Goal: Entertainment & Leisure: Consume media (video, audio)

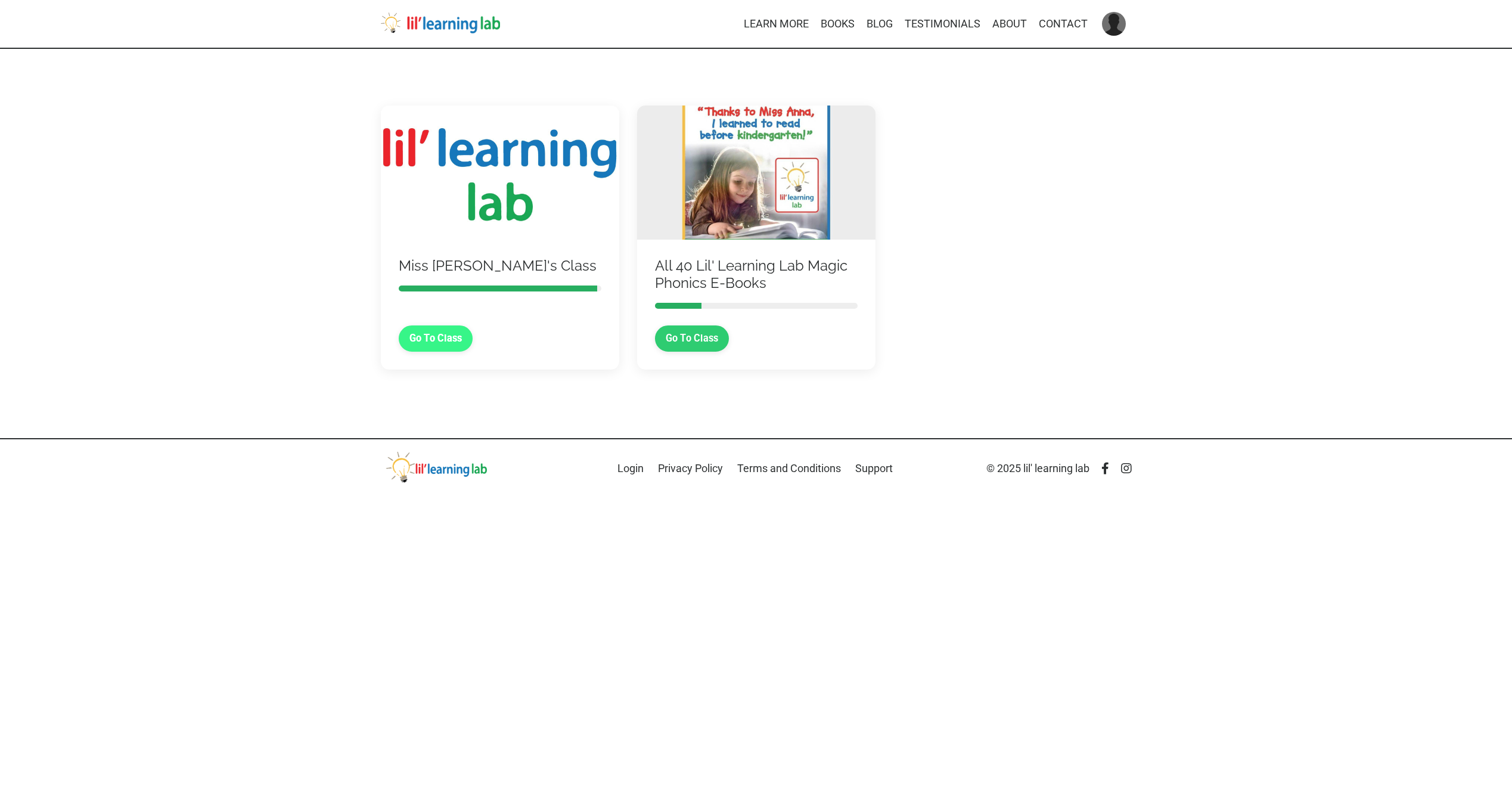
click at [430, 344] on link "Go To Class" at bounding box center [436, 338] width 75 height 26
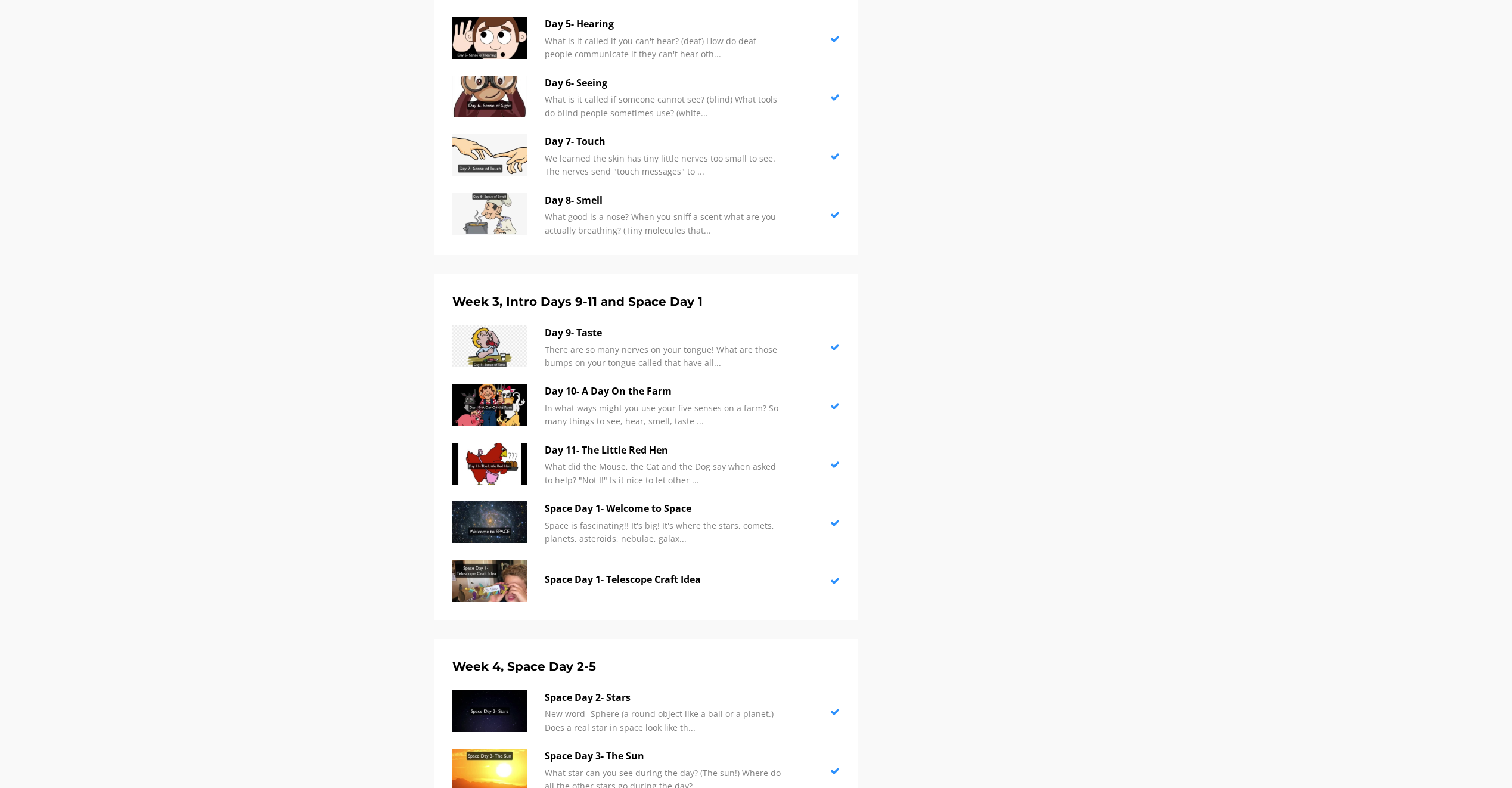
scroll to position [1113, 0]
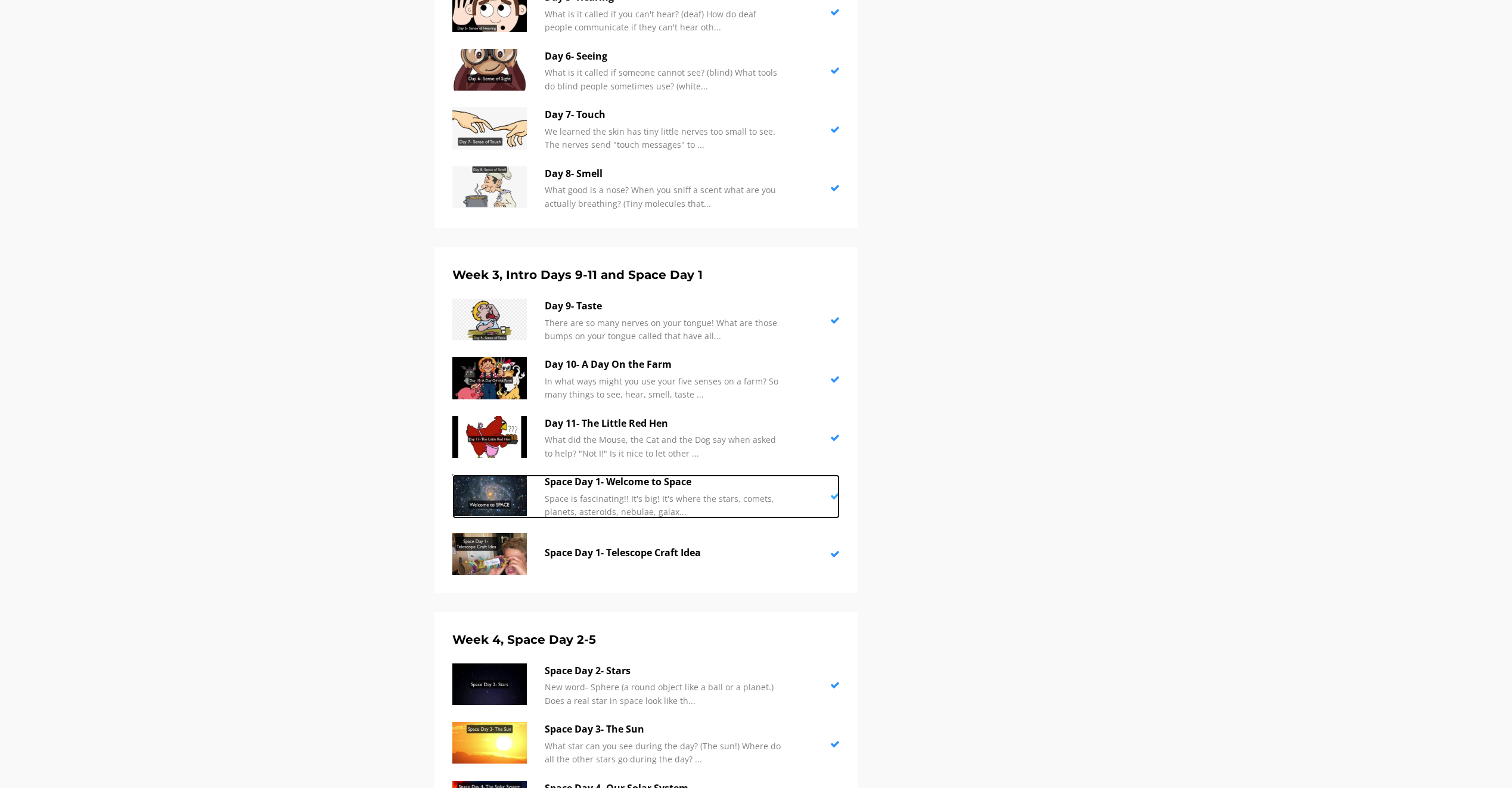
click at [511, 496] on img at bounding box center [490, 495] width 75 height 42
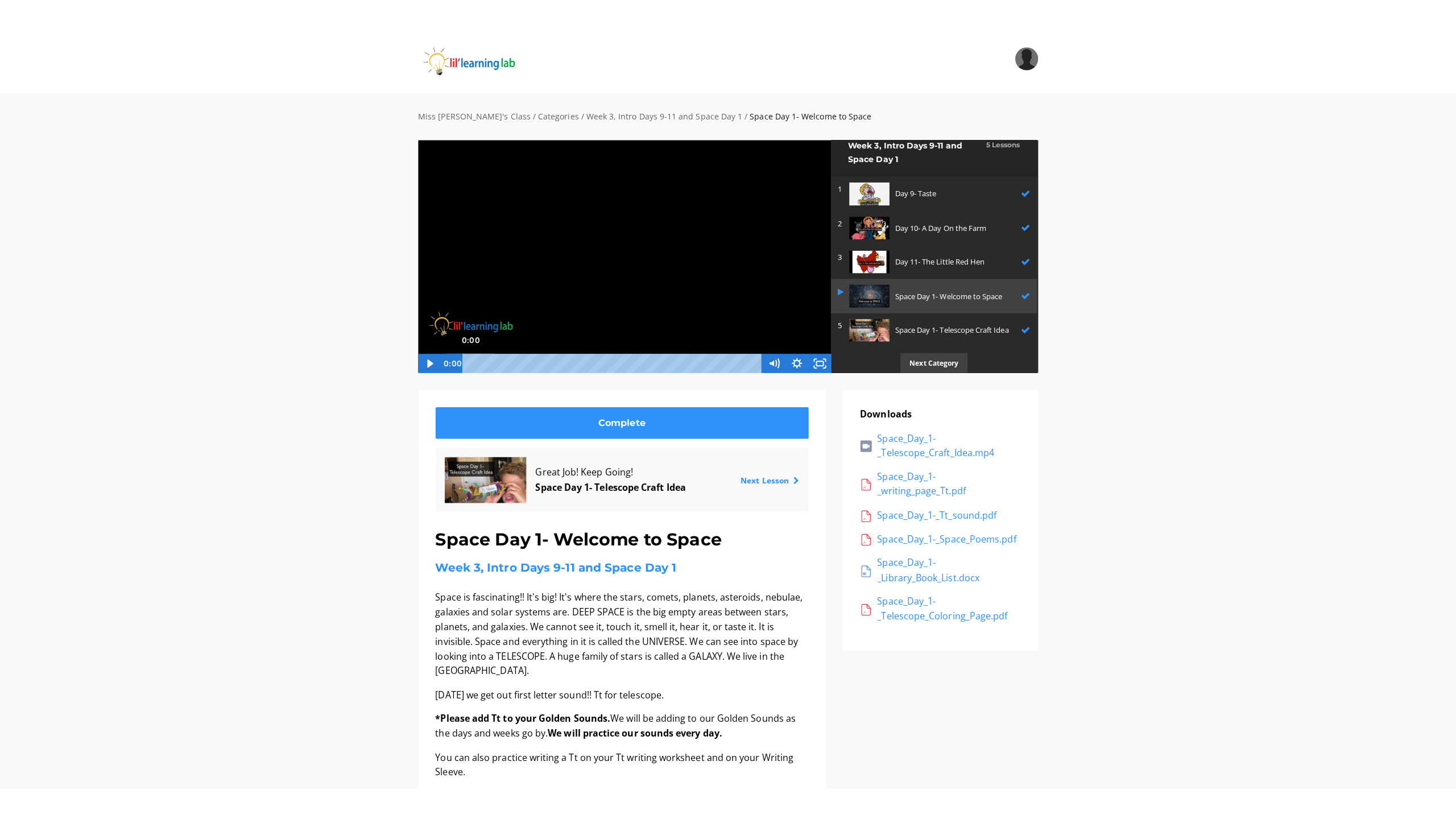
scroll to position [1, 0]
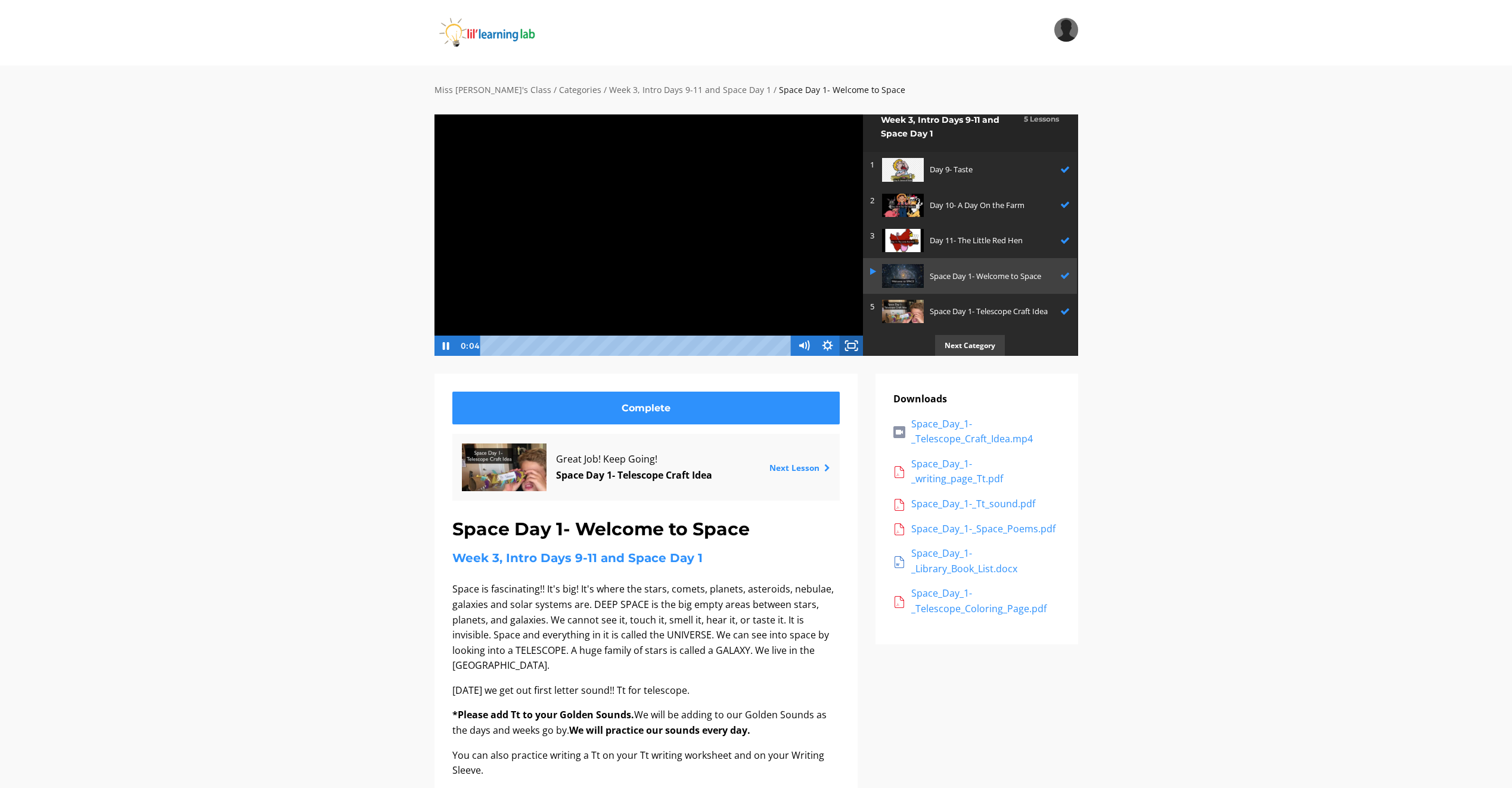
click at [851, 344] on rect "Fullscreen" at bounding box center [851, 346] width 7 height 5
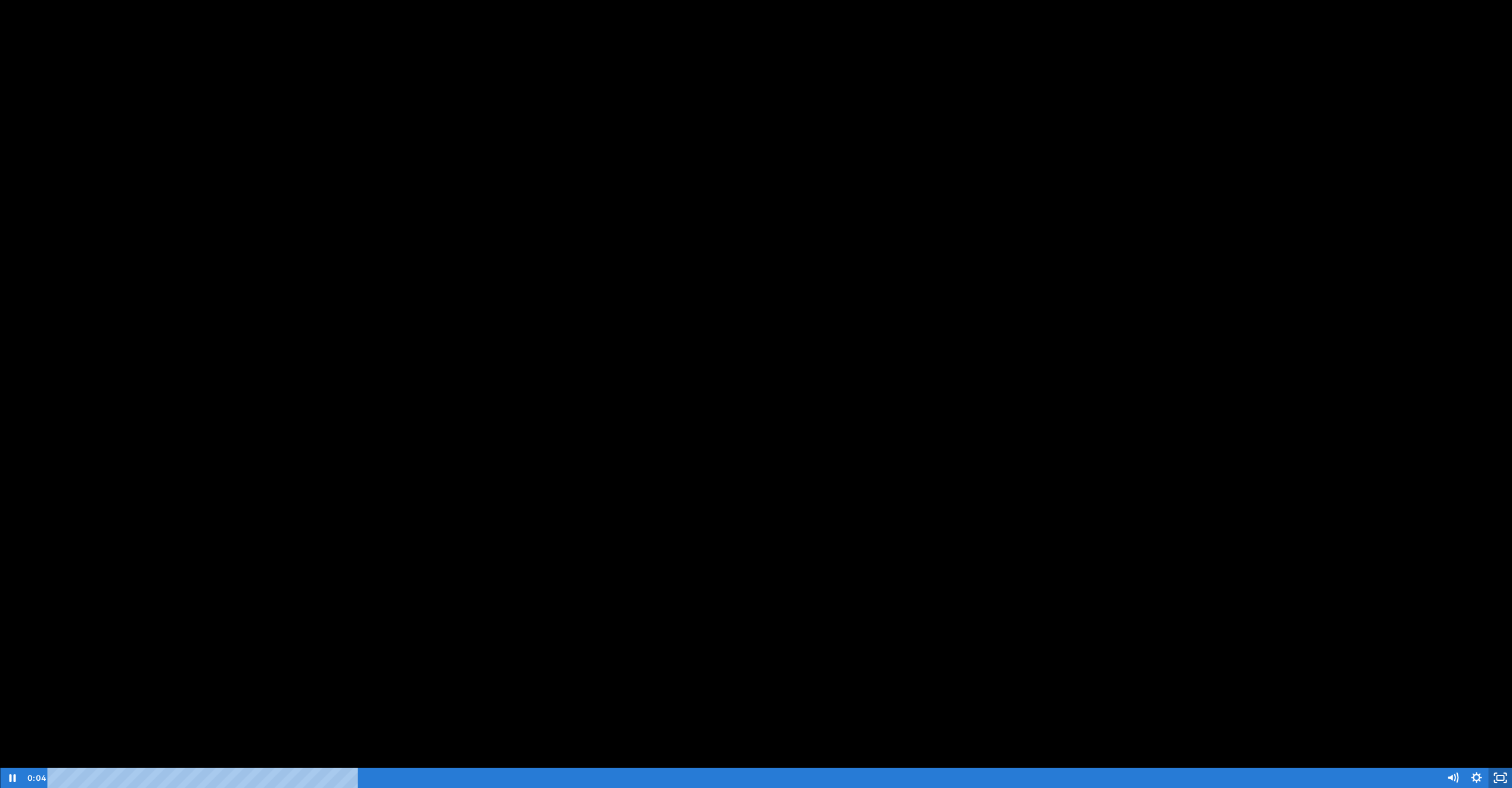
click at [853, 387] on div at bounding box center [756, 394] width 1512 height 788
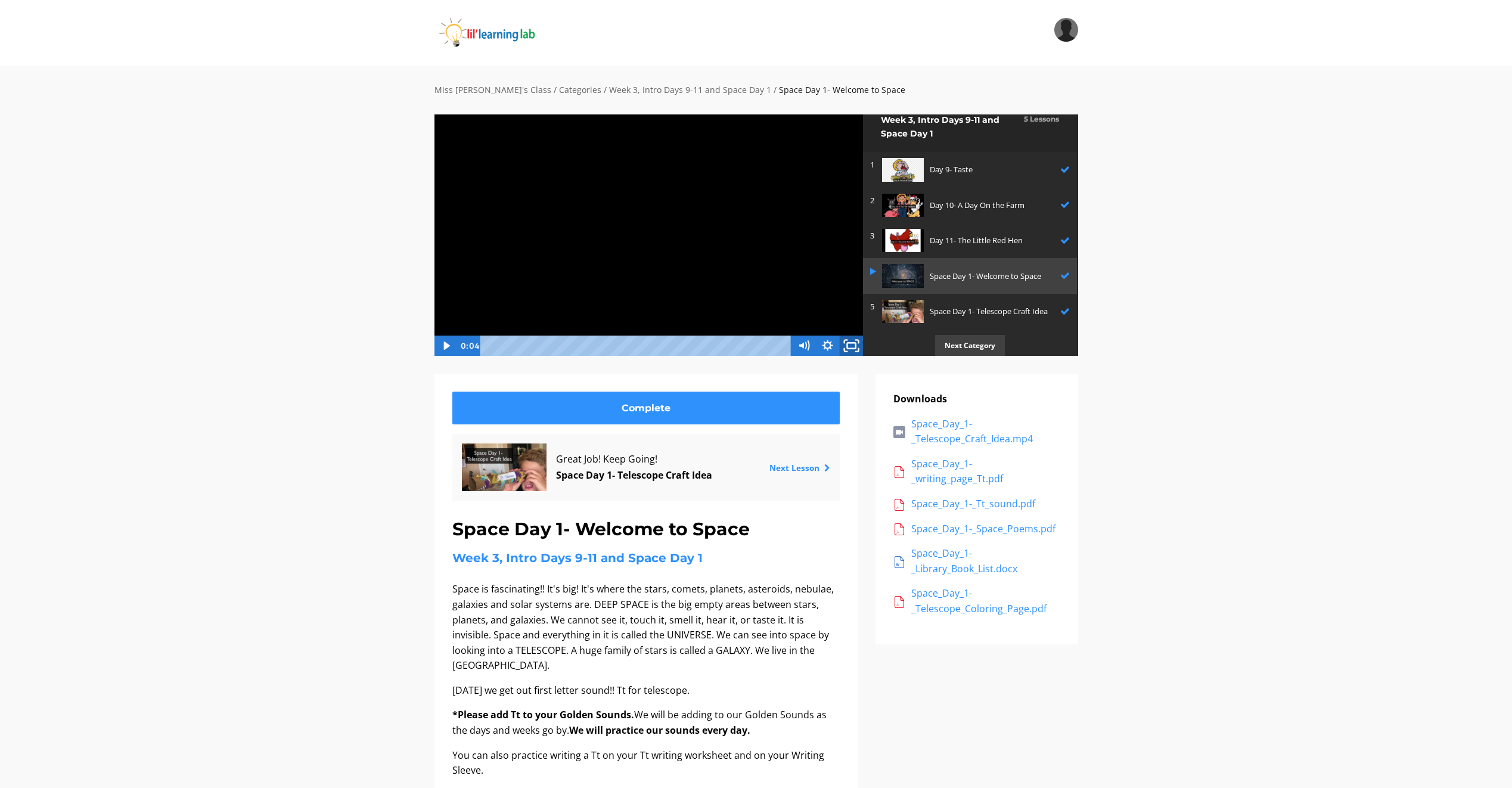
click at [859, 350] on icon "Fullscreen" at bounding box center [851, 346] width 28 height 24
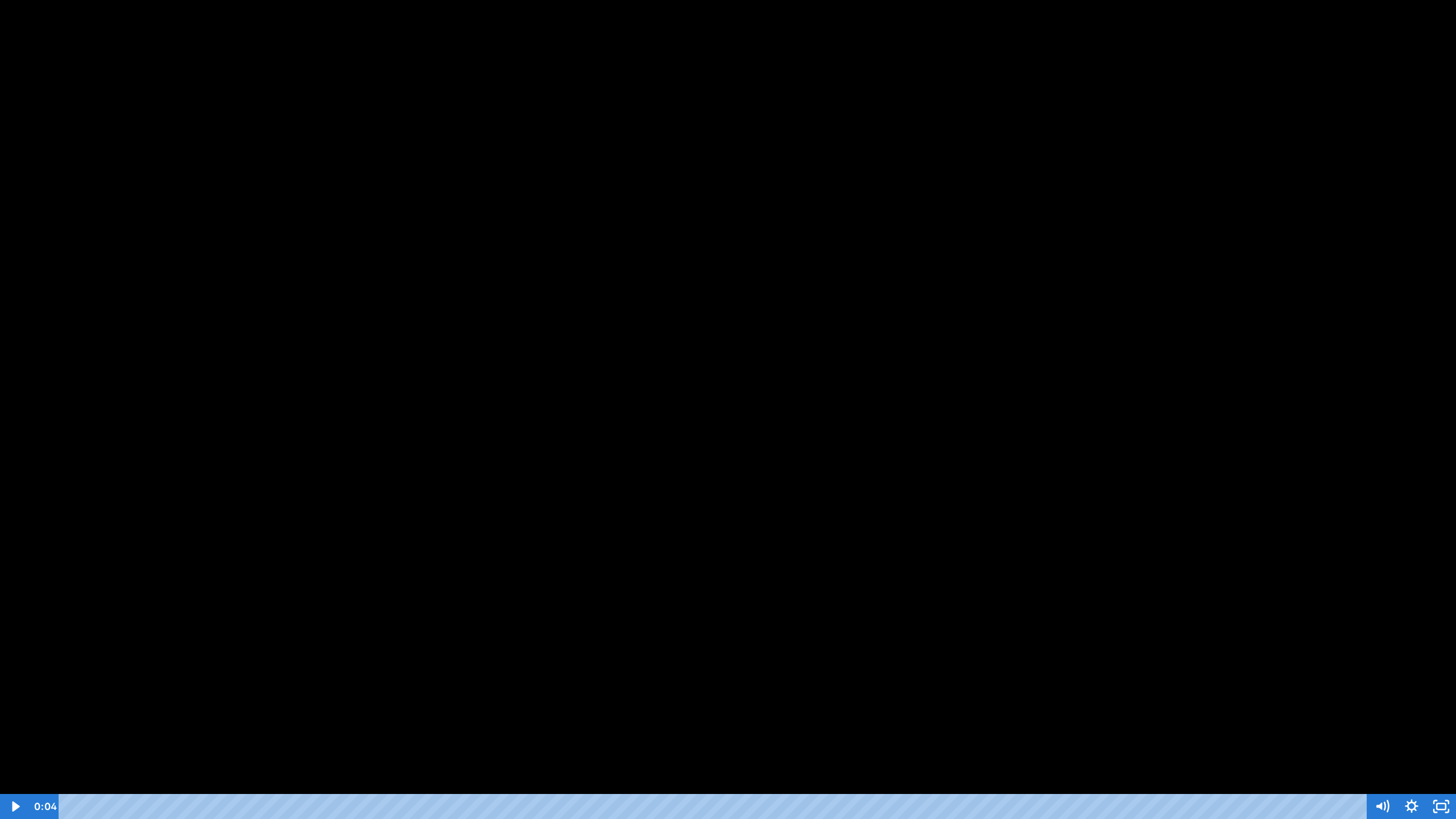
click at [731, 630] on div at bounding box center [728, 410] width 1456 height 819
